Goal: Information Seeking & Learning: Learn about a topic

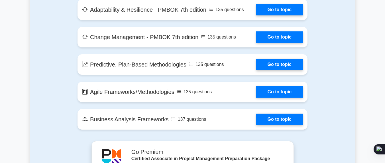
scroll to position [1167, 0]
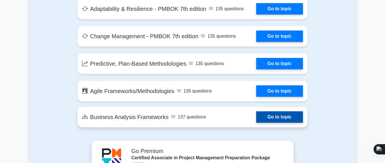
click at [256, 117] on link "Go to topic" at bounding box center [279, 116] width 47 height 11
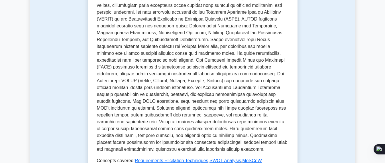
scroll to position [12, 0]
